Goal: Transaction & Acquisition: Obtain resource

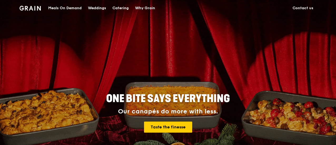
click at [72, 8] on div "Meals On Demand" at bounding box center [64, 8] width 33 height 16
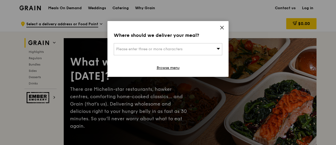
click at [224, 28] on div "Where should we deliver your meal? Please enter three or more characters Browse…" at bounding box center [167, 49] width 121 height 56
click at [220, 28] on icon at bounding box center [222, 27] width 5 height 5
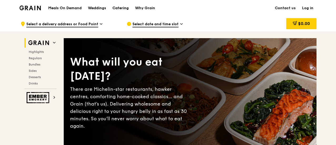
click at [119, 7] on div "Catering" at bounding box center [120, 8] width 16 height 16
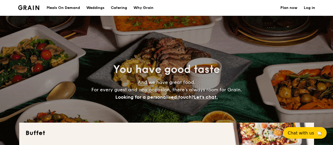
select select
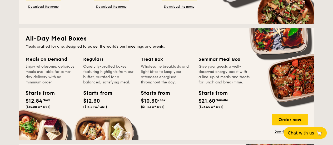
scroll to position [237, 0]
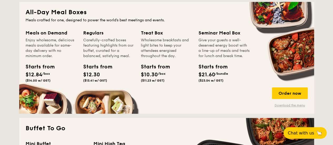
click at [286, 107] on link "Download the menu" at bounding box center [290, 105] width 36 height 4
